Goal: Information Seeking & Learning: Learn about a topic

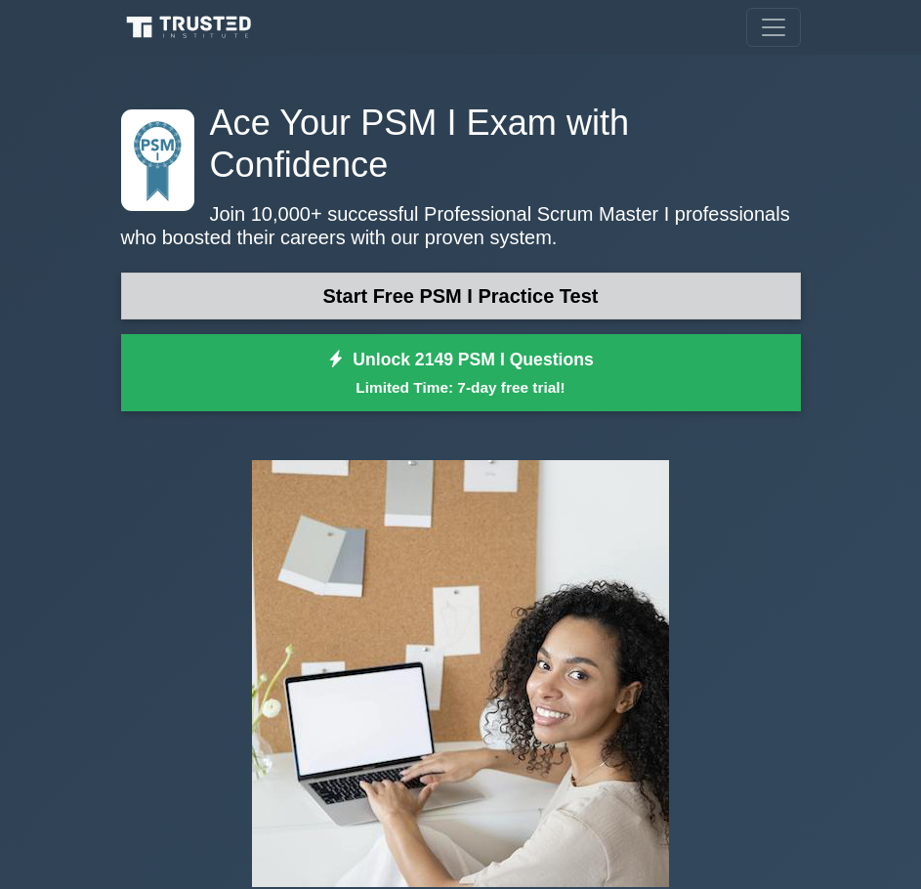
click at [354, 273] on link "Start Free PSM I Practice Test" at bounding box center [461, 296] width 680 height 47
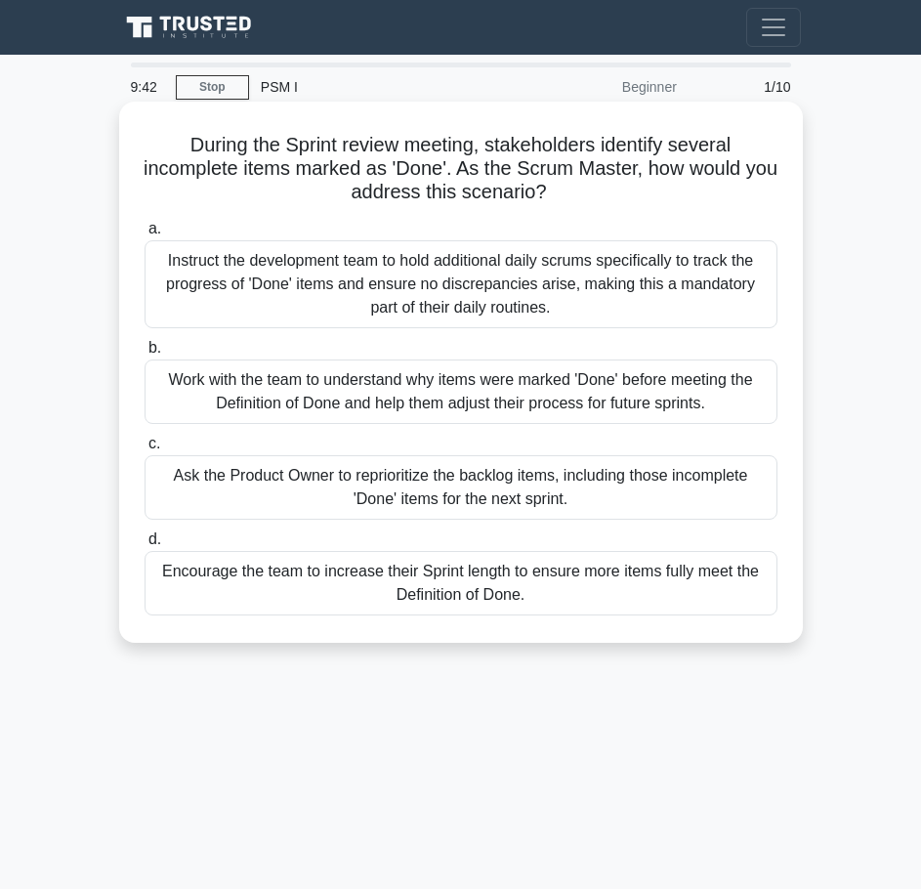
click at [348, 486] on div "Ask the Product Owner to reprioritize the backlog items, including those incomp…" at bounding box center [461, 487] width 633 height 64
click at [145, 450] on input "c. Ask the Product Owner to reprioritize the backlog items, including those inc…" at bounding box center [145, 444] width 0 height 13
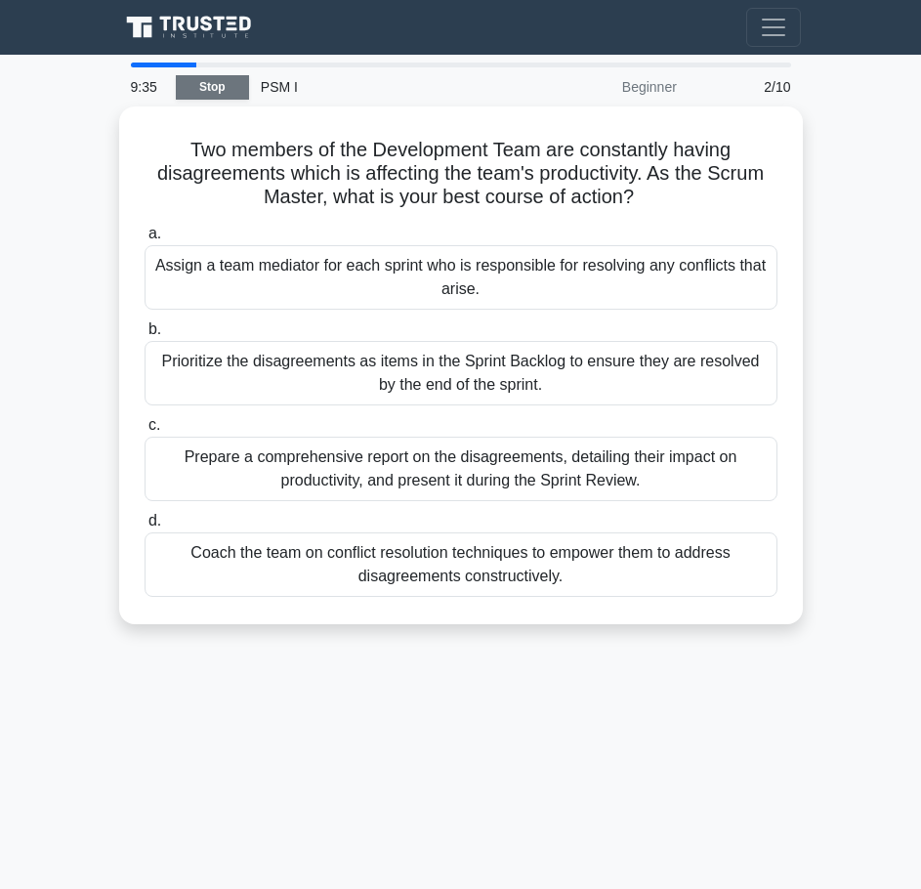
click at [201, 88] on link "Stop" at bounding box center [212, 87] width 73 height 24
